Goal: Find specific page/section: Find specific page/section

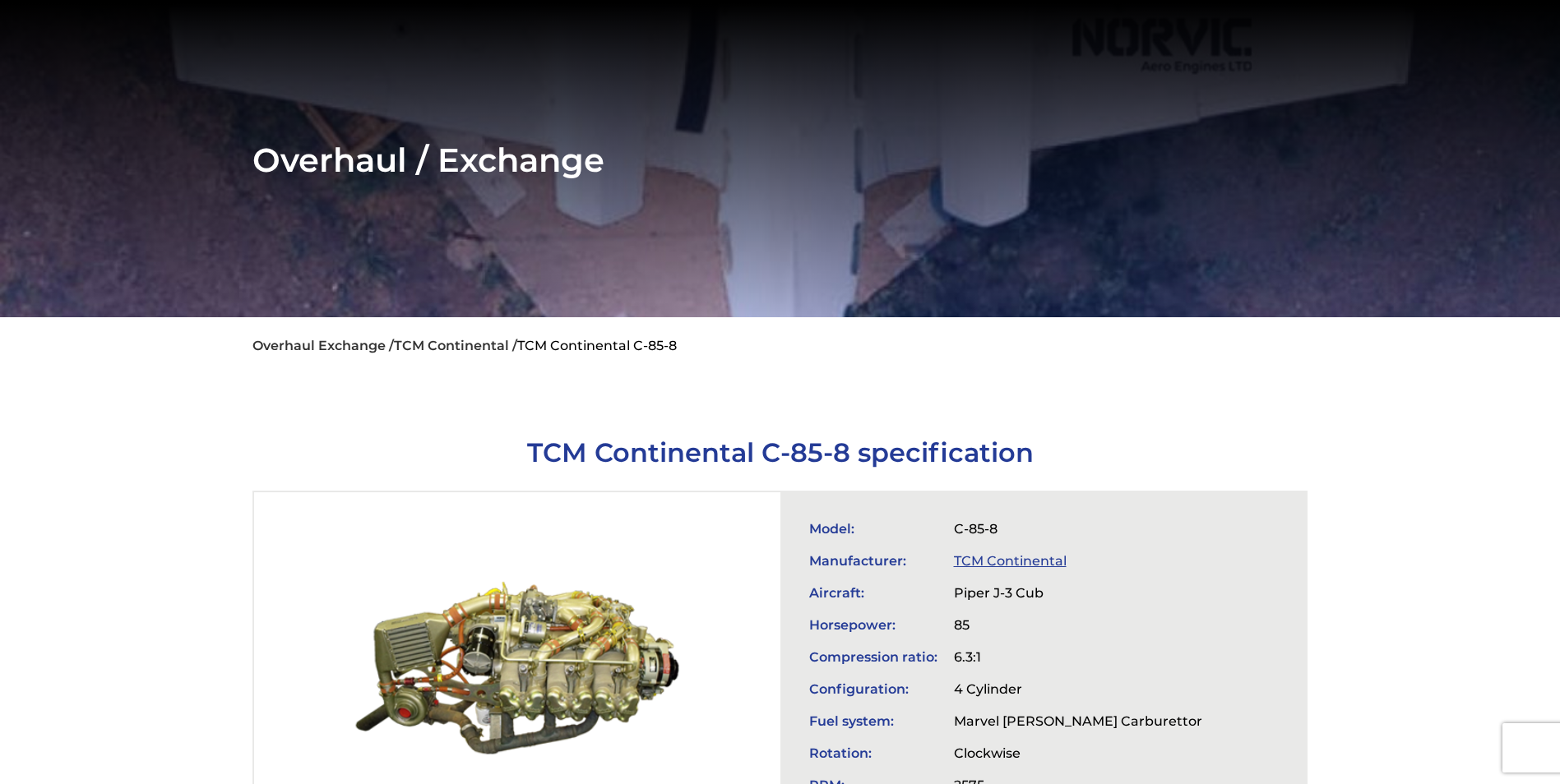
scroll to position [247, 0]
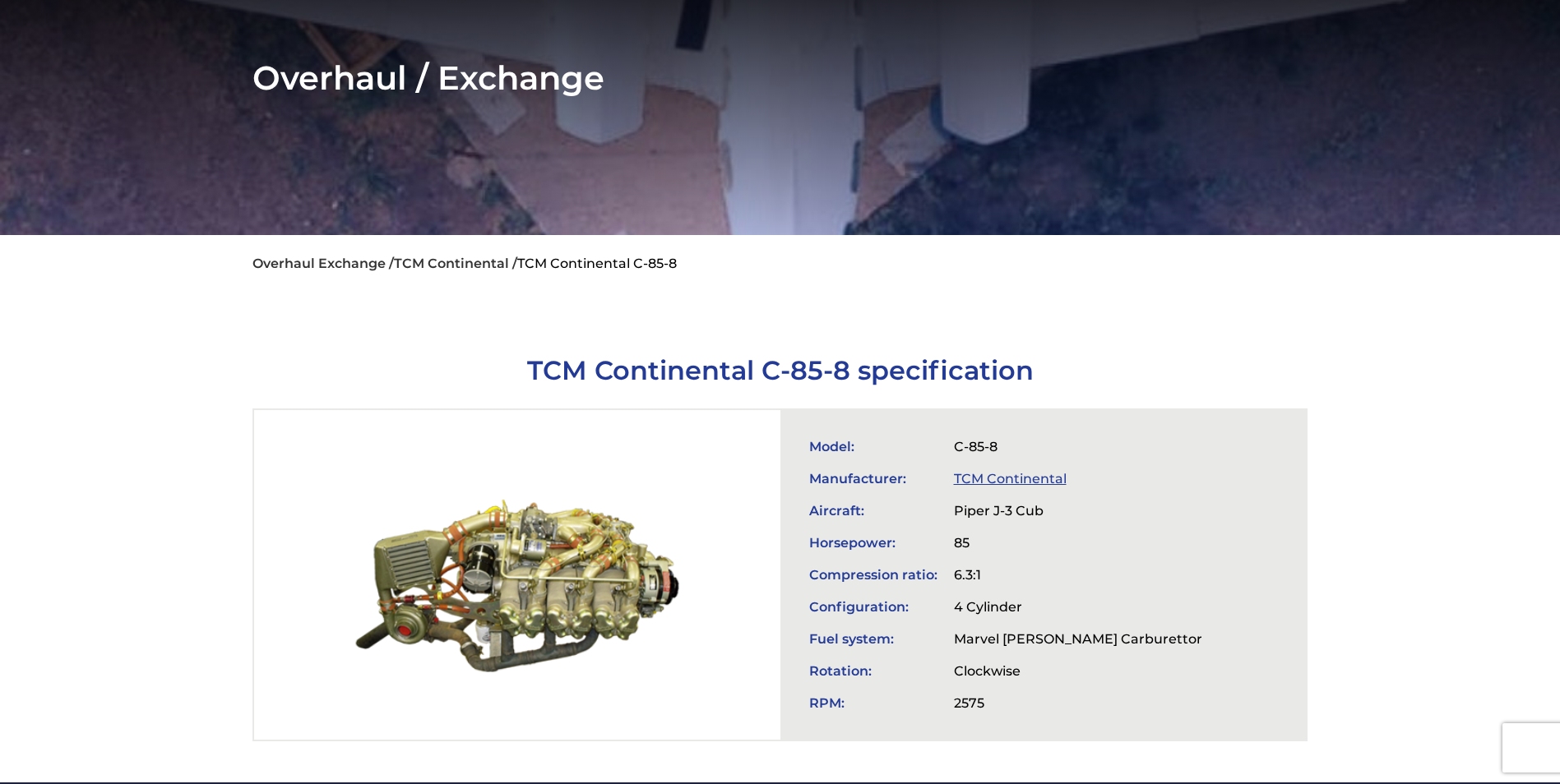
click at [999, 474] on link "TCM Continental" at bounding box center [1010, 479] width 113 height 15
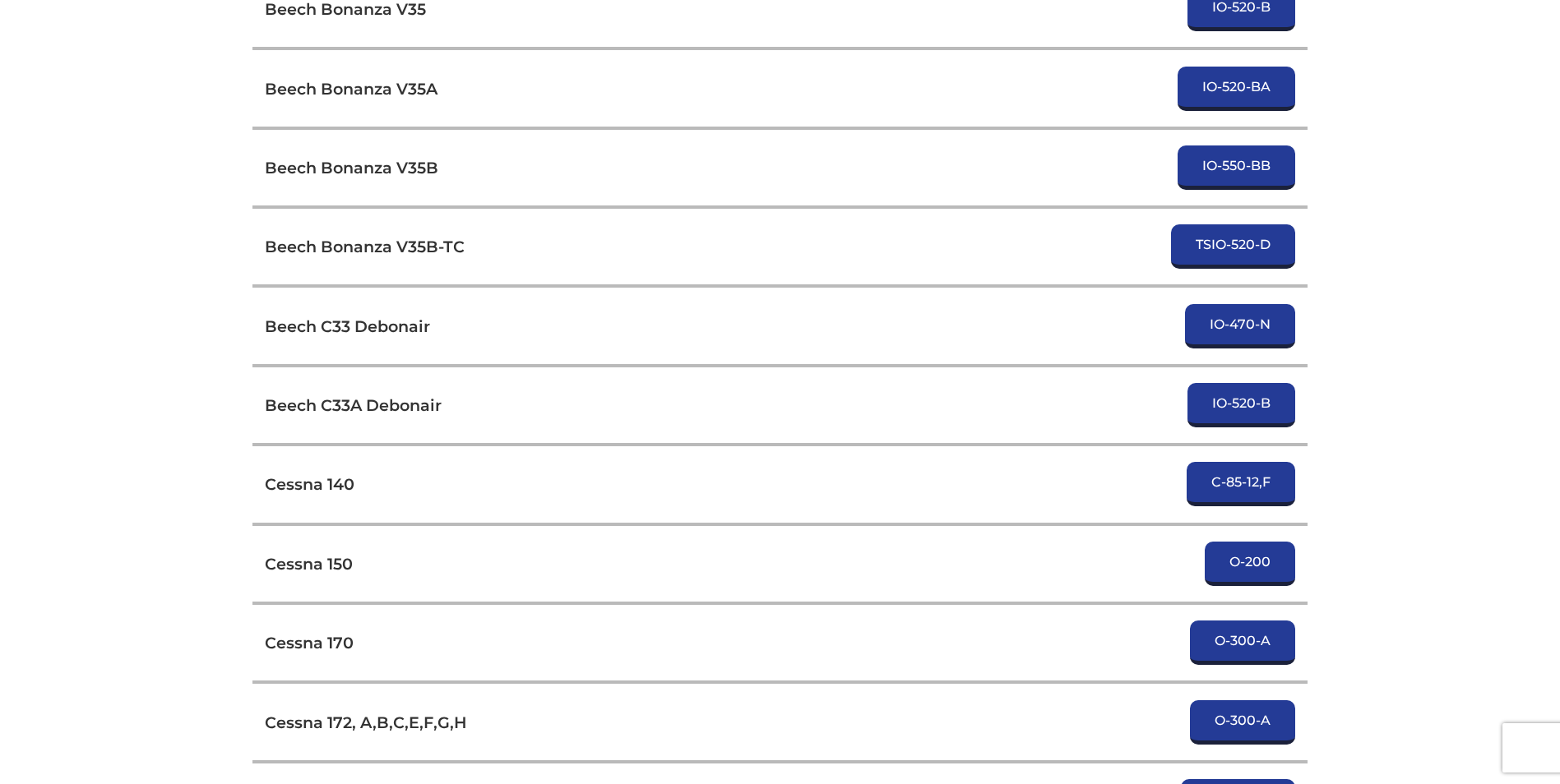
scroll to position [3042, 0]
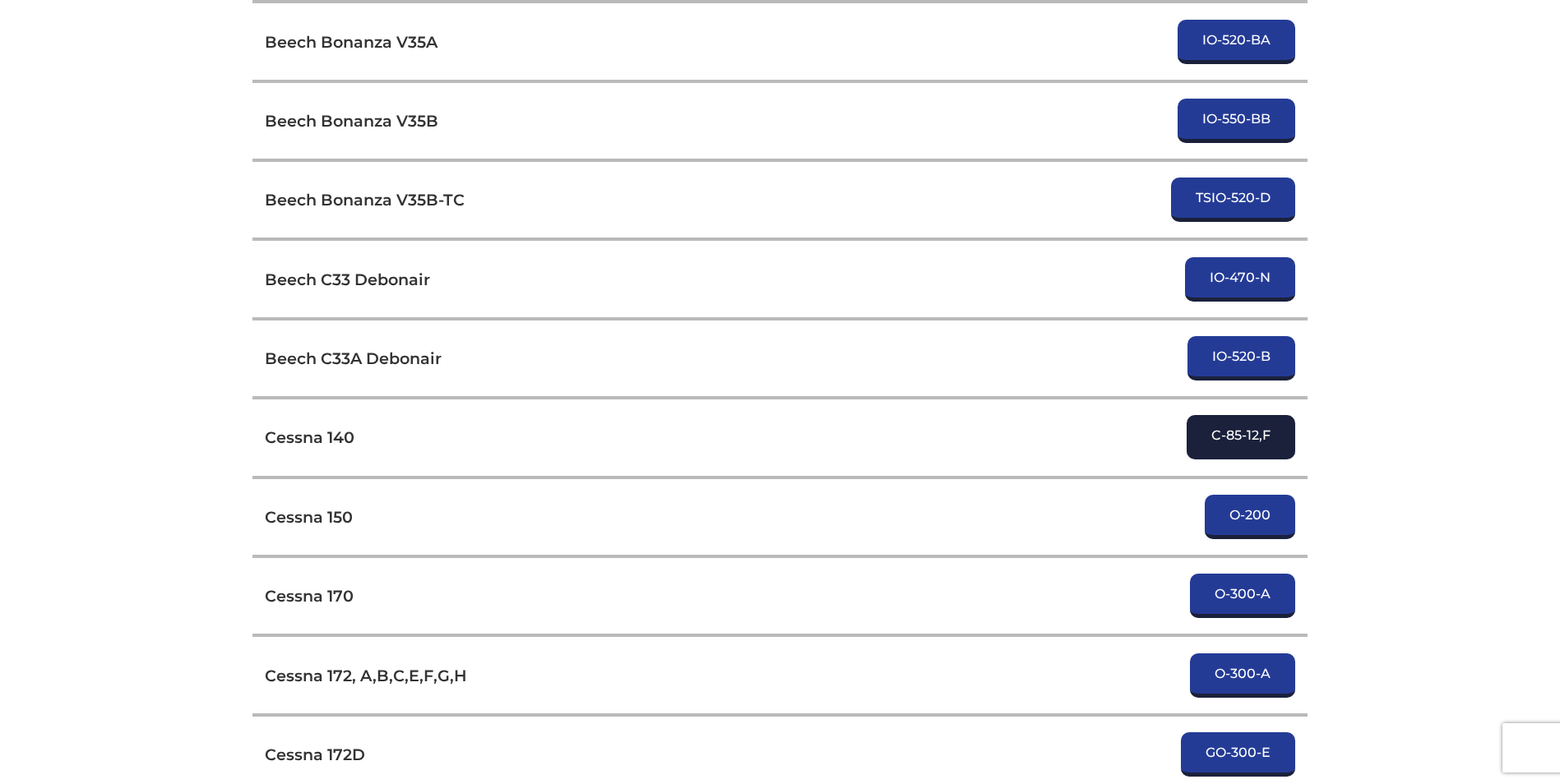
click at [1248, 443] on link "C-85-12,F" at bounding box center [1241, 437] width 108 height 44
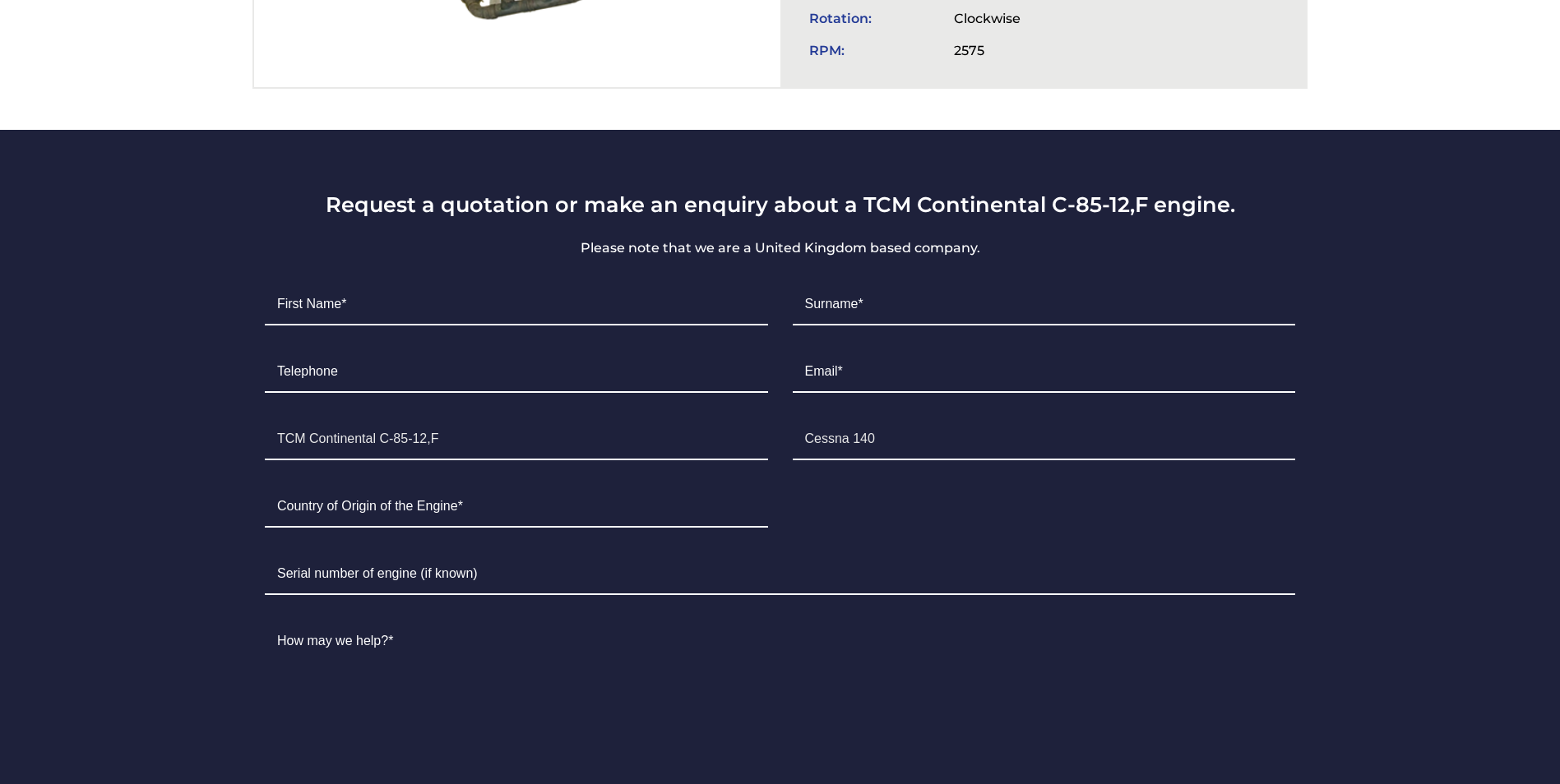
scroll to position [904, 0]
